Goal: Task Accomplishment & Management: Manage account settings

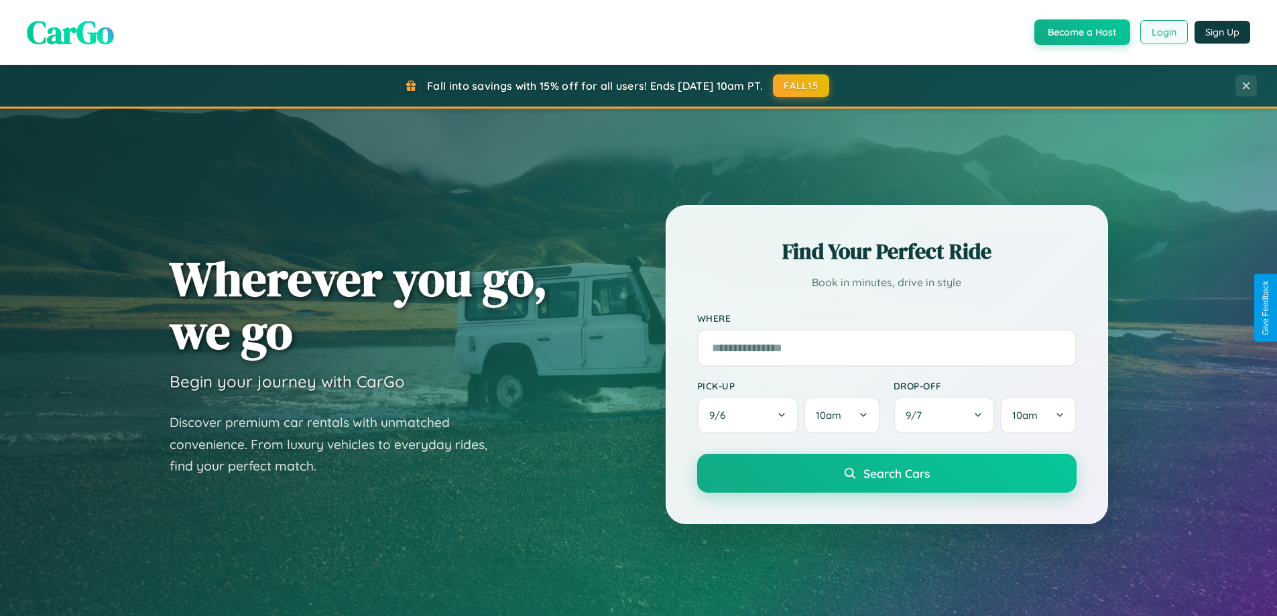
click at [1163, 32] on button "Login" at bounding box center [1164, 32] width 48 height 24
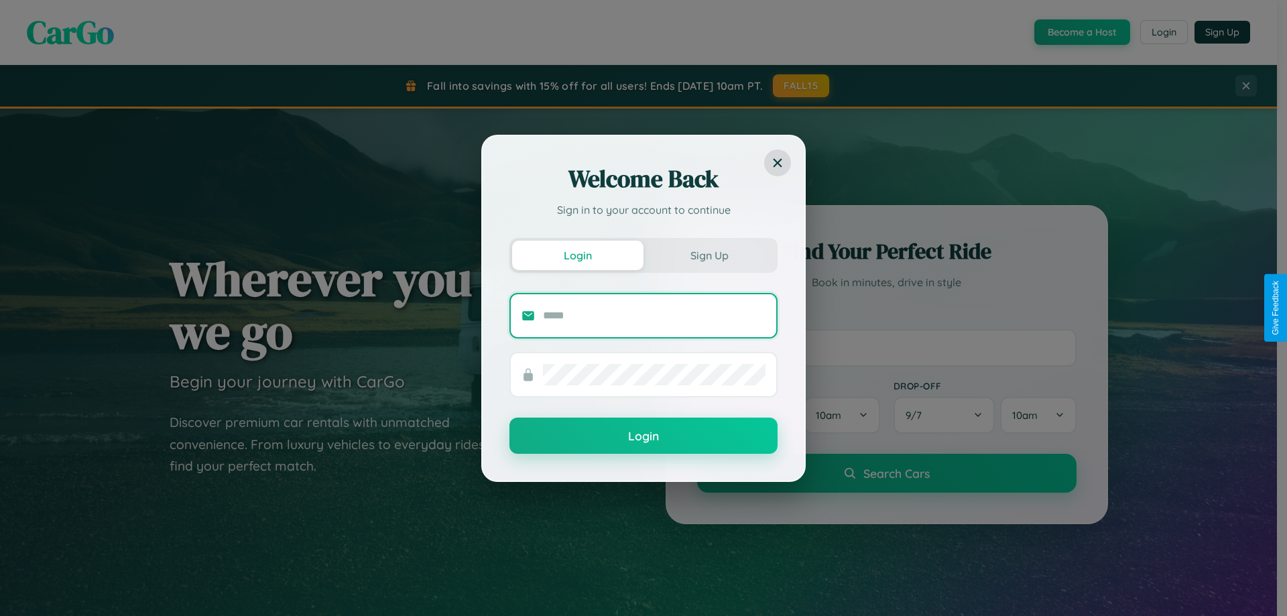
click at [654, 315] on input "text" at bounding box center [654, 315] width 222 height 21
type input "**********"
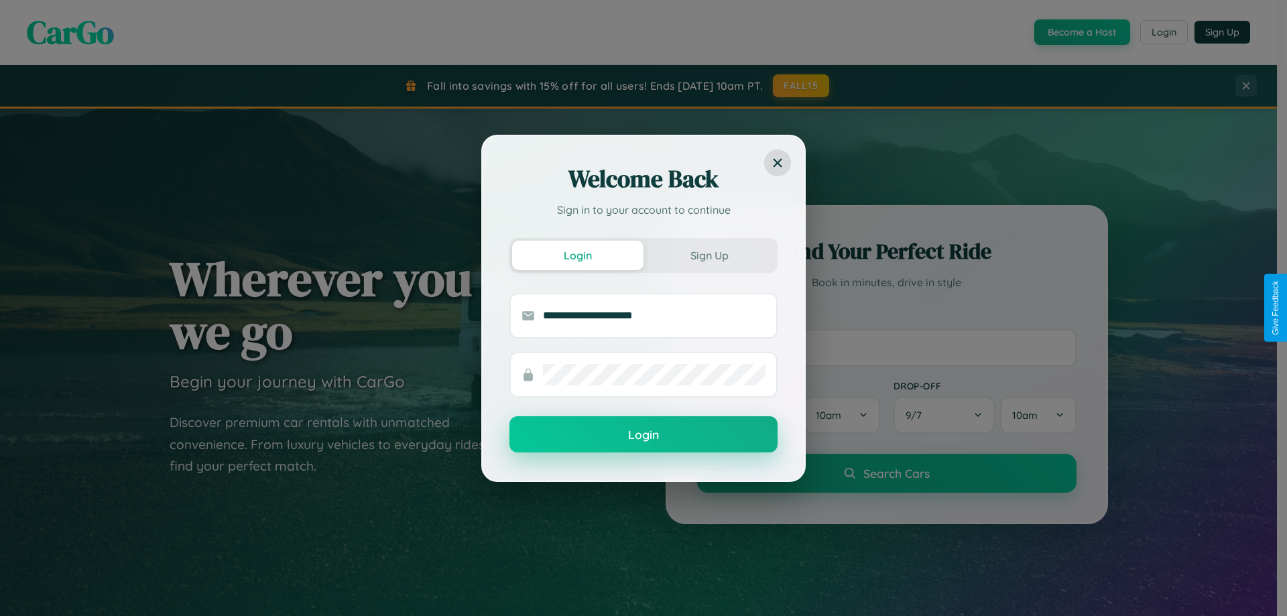
click at [643, 435] on button "Login" at bounding box center [643, 434] width 268 height 36
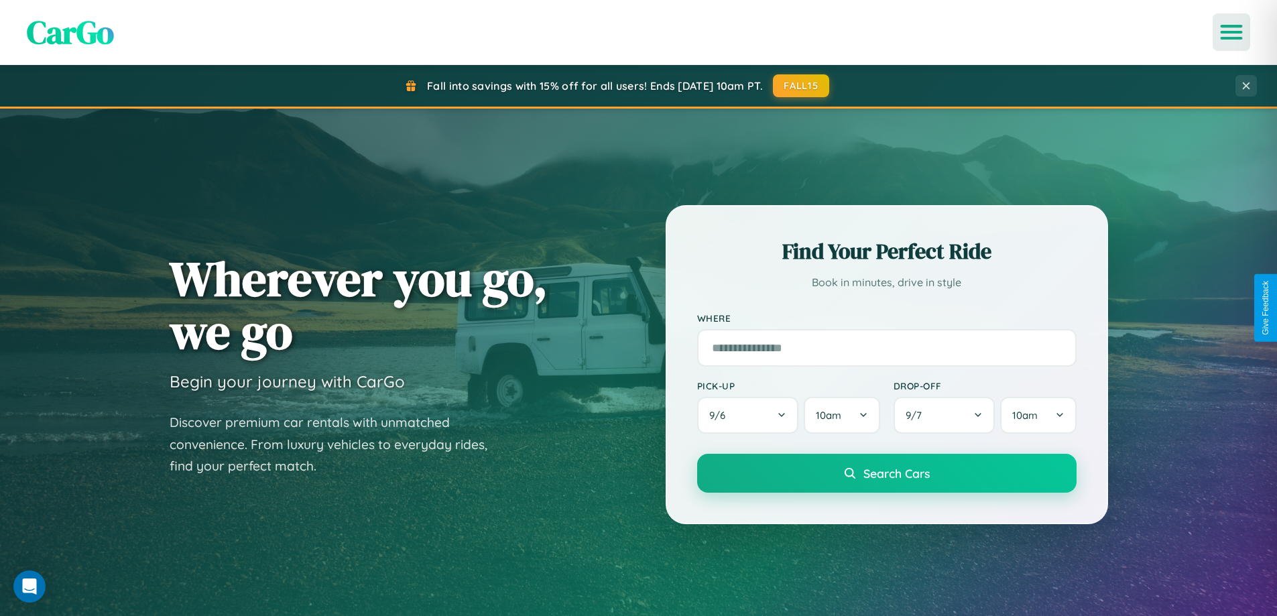
click at [1231, 32] on icon "Open menu" at bounding box center [1231, 32] width 19 height 12
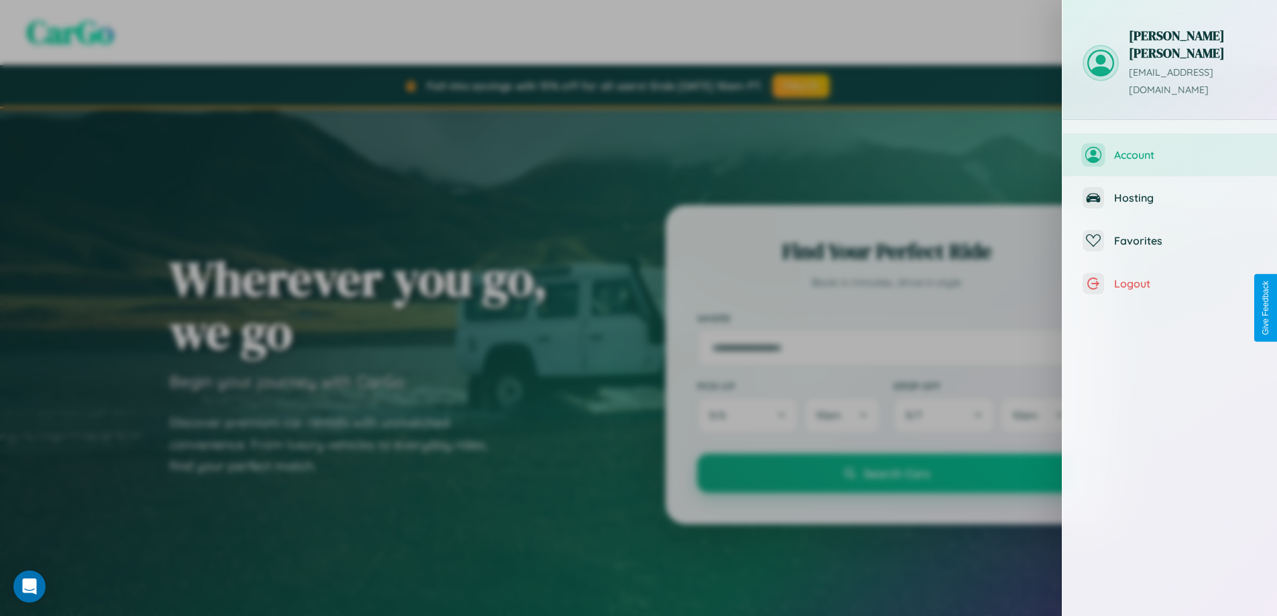
click at [1169, 148] on span "Account" at bounding box center [1185, 154] width 143 height 13
